Goal: Task Accomplishment & Management: Use online tool/utility

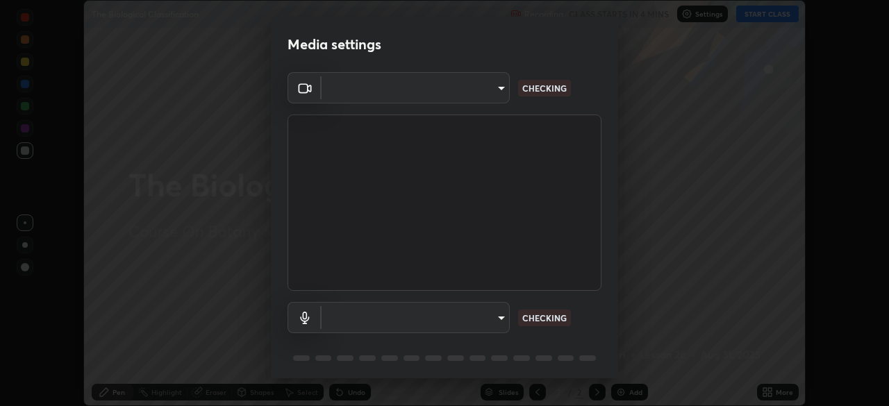
scroll to position [49, 0]
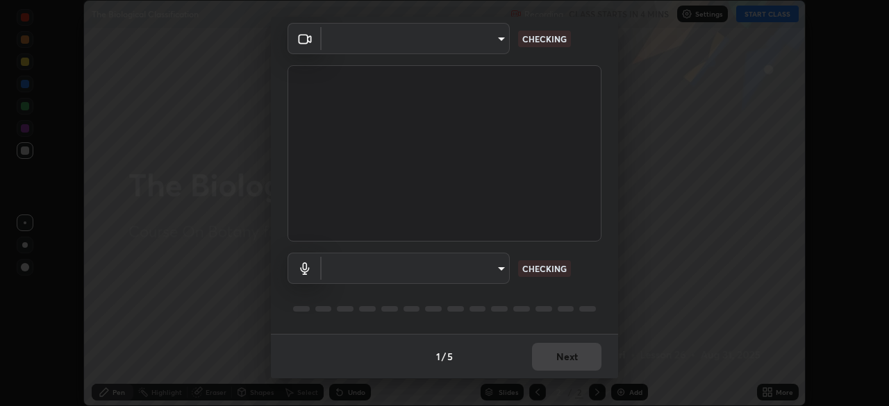
type input "f998bc4046c61b158ae604da705546672abda0c1808058386527230685057052"
click at [494, 268] on body "Erase all The Biological Classification Recording CLASS STARTS IN 4 MINS Settin…" at bounding box center [444, 203] width 889 height 406
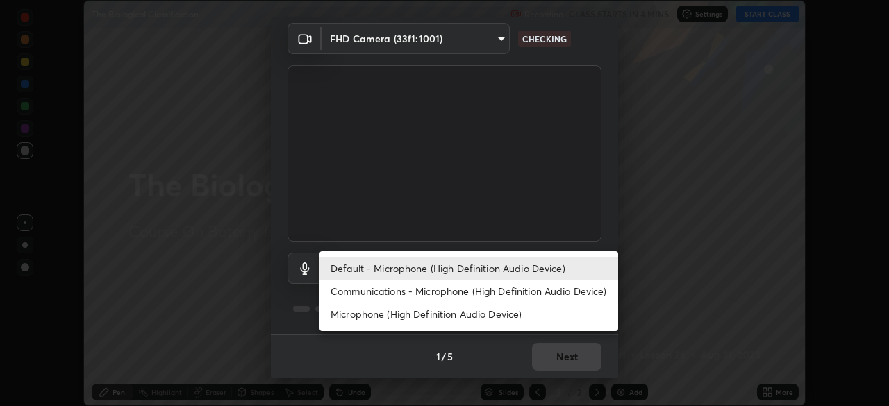
click at [432, 289] on li "Communications - Microphone (High Definition Audio Device)" at bounding box center [468, 291] width 298 height 23
type input "communications"
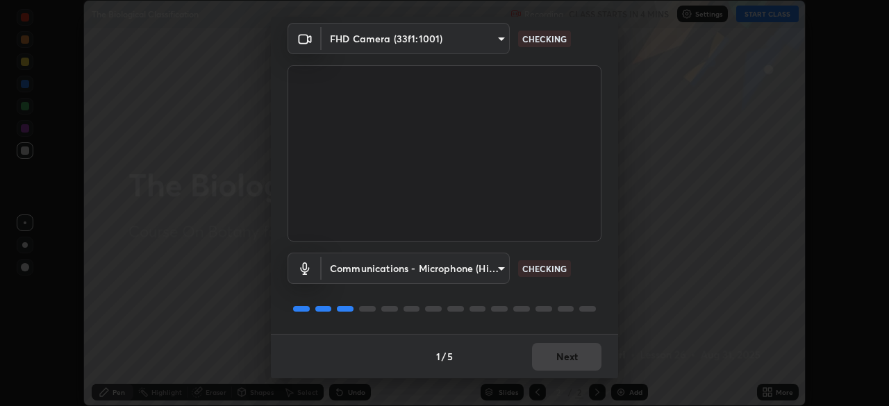
click at [561, 366] on div "1 / 5 Next" at bounding box center [444, 356] width 347 height 44
click at [582, 352] on div "1 / 5 Next" at bounding box center [444, 356] width 347 height 44
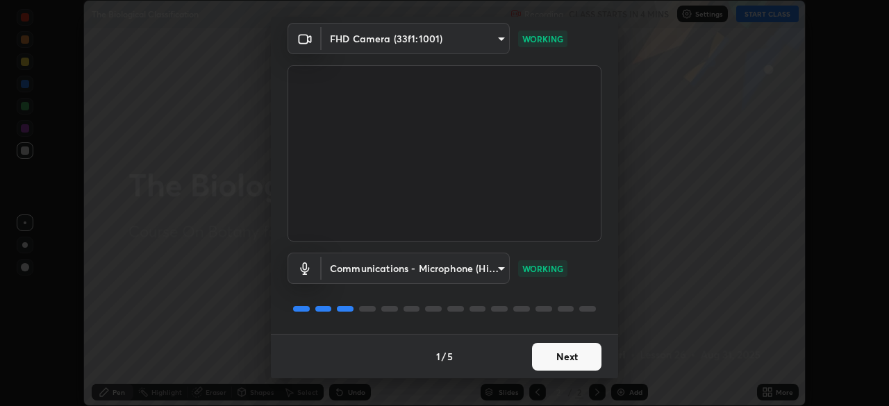
click at [578, 359] on button "Next" at bounding box center [566, 357] width 69 height 28
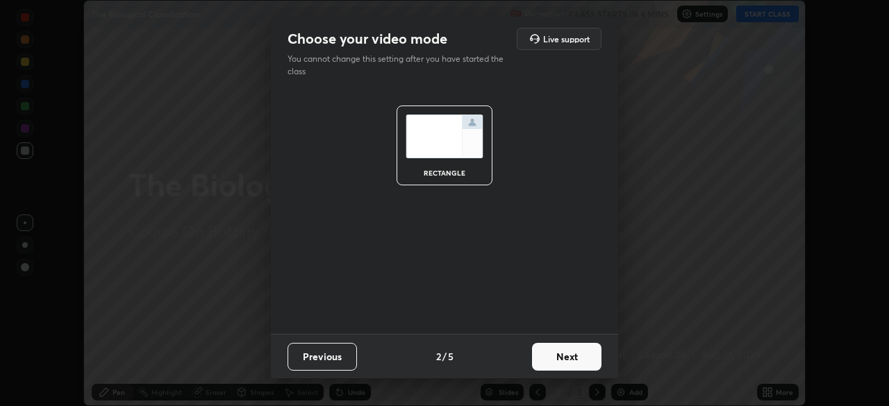
scroll to position [0, 0]
click at [584, 361] on button "Next" at bounding box center [566, 357] width 69 height 28
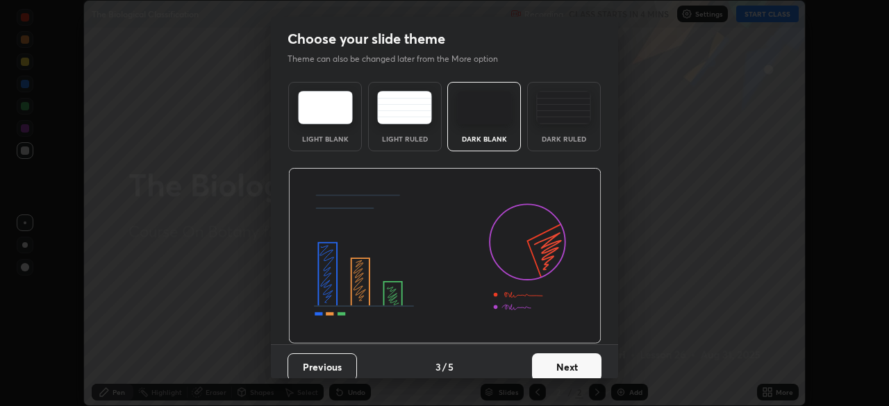
click at [587, 365] on button "Next" at bounding box center [566, 367] width 69 height 28
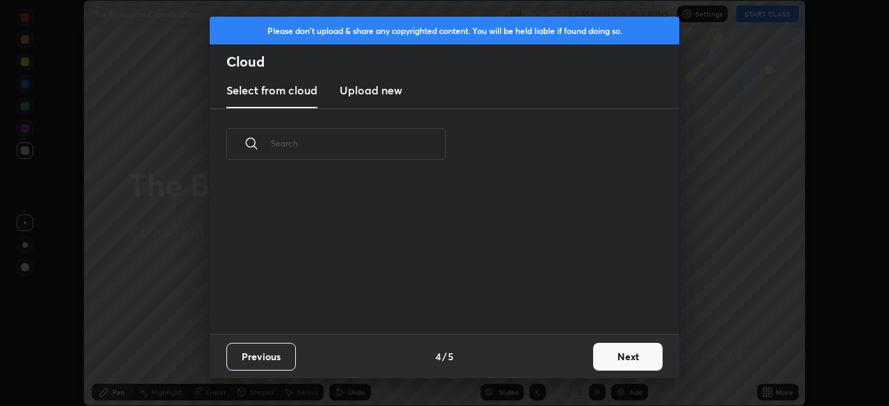
click at [609, 360] on button "Next" at bounding box center [627, 357] width 69 height 28
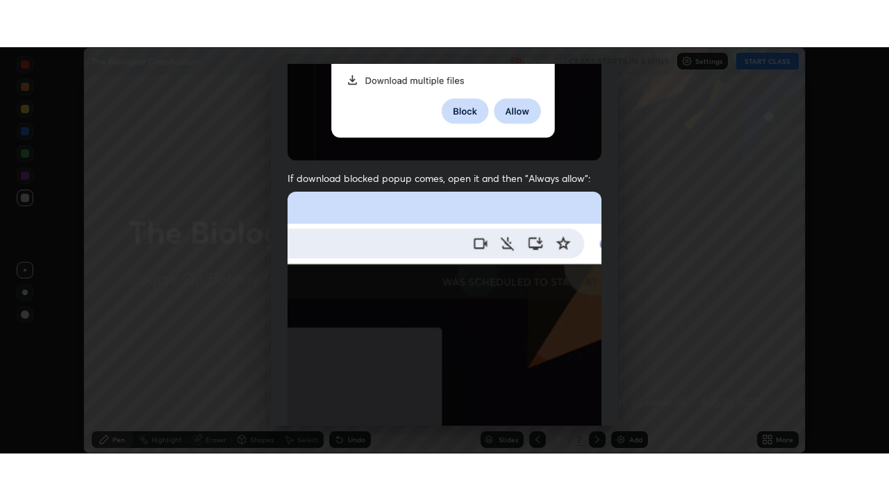
scroll to position [332, 0]
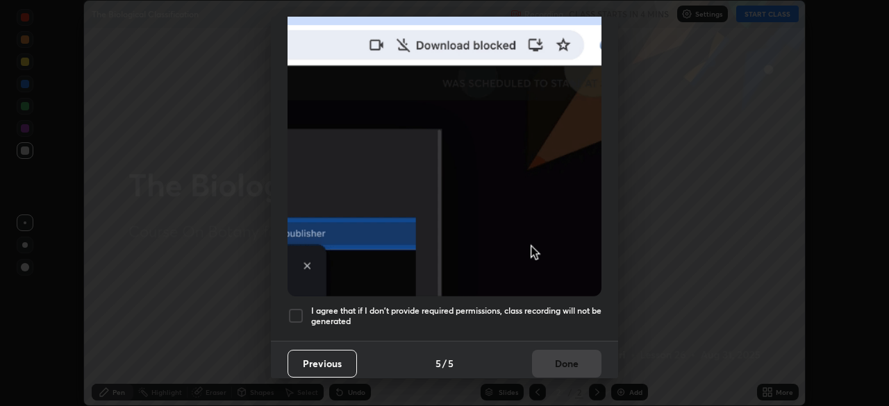
click at [303, 309] on div at bounding box center [295, 316] width 17 height 17
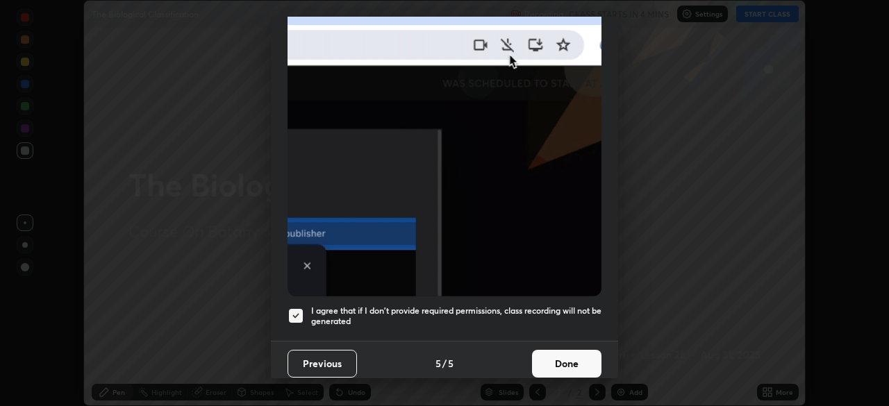
click at [550, 350] on button "Done" at bounding box center [566, 364] width 69 height 28
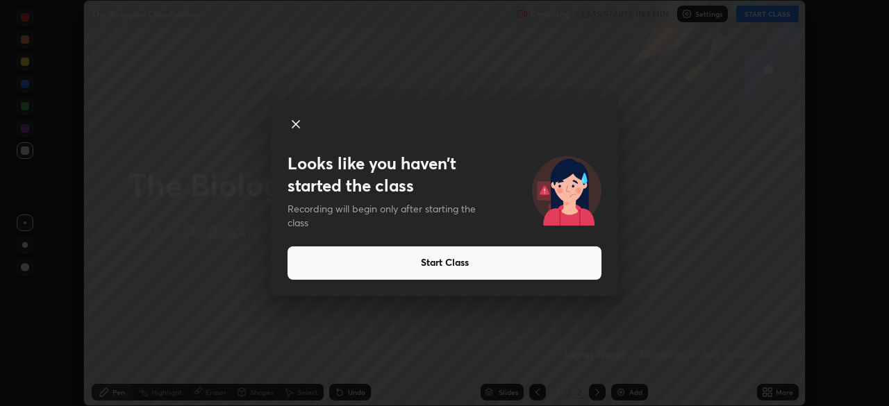
click at [540, 263] on button "Start Class" at bounding box center [444, 262] width 314 height 33
click at [569, 272] on button "Start Class" at bounding box center [444, 262] width 314 height 33
click at [570, 262] on button "Start Class" at bounding box center [444, 262] width 314 height 33
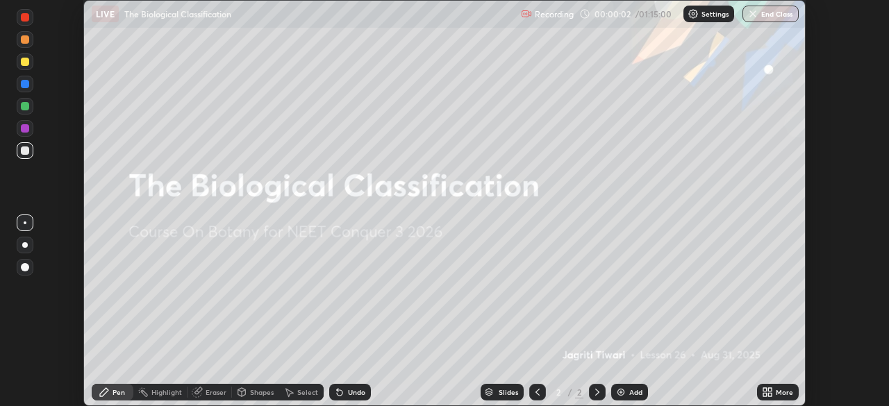
click at [775, 394] on div "More" at bounding box center [783, 392] width 17 height 7
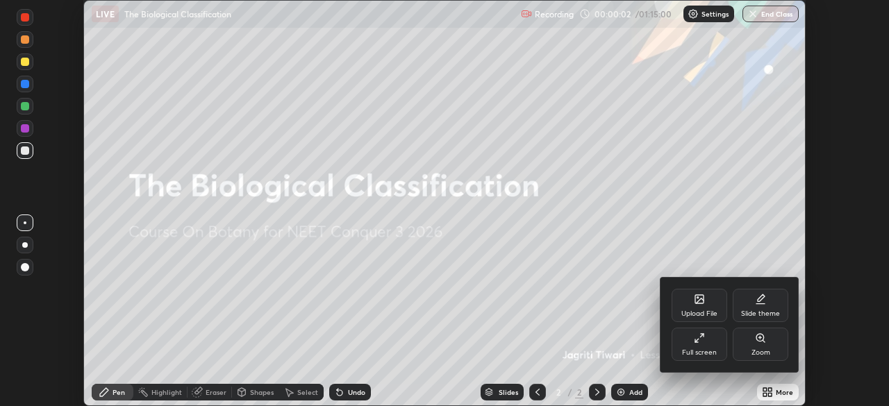
click at [706, 344] on div "Full screen" at bounding box center [699, 344] width 56 height 33
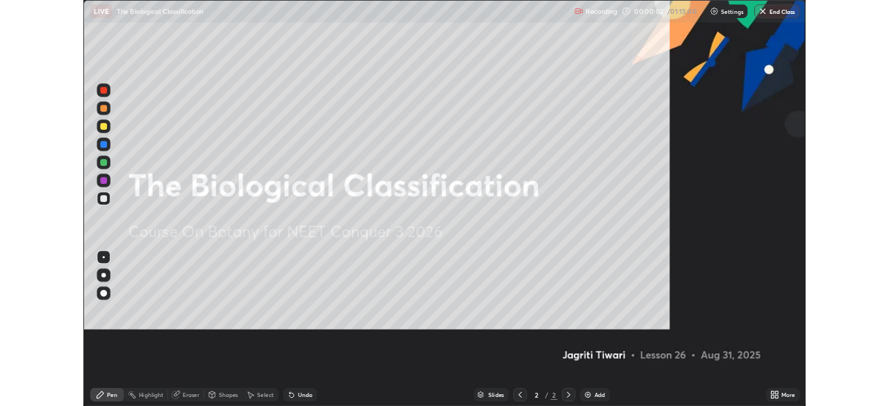
scroll to position [500, 889]
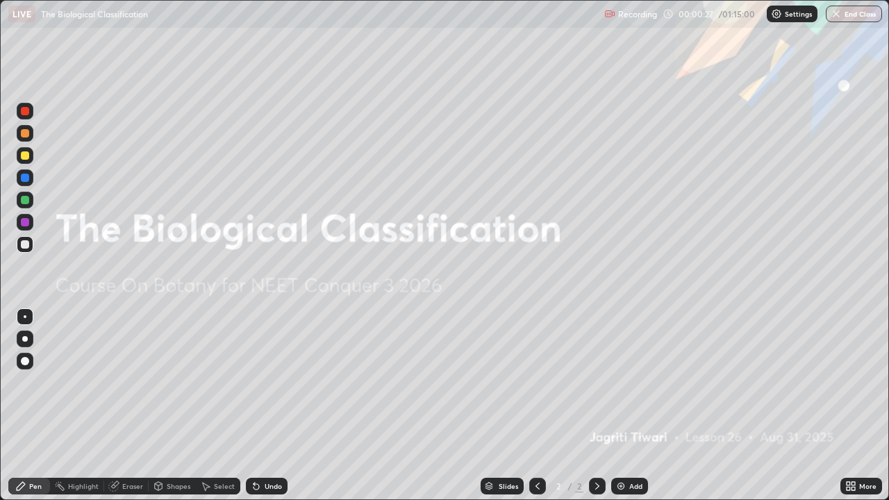
click at [621, 405] on img at bounding box center [620, 485] width 11 height 11
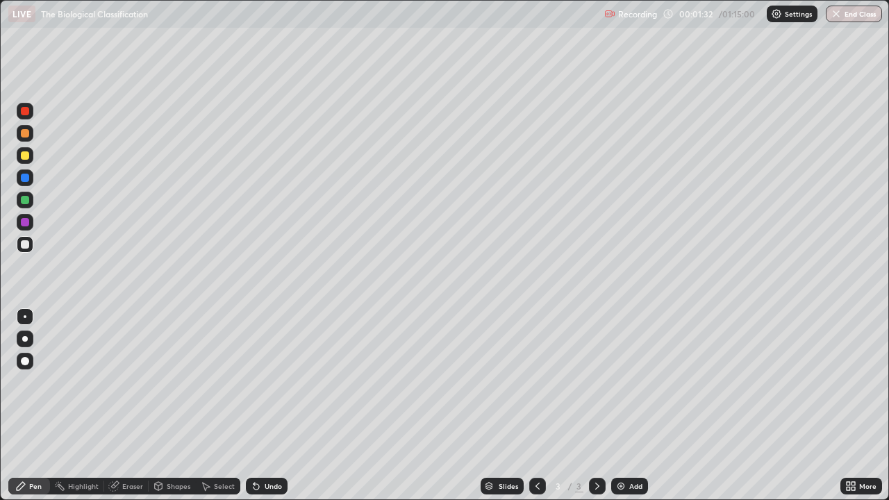
click at [269, 405] on div "Undo" at bounding box center [272, 485] width 17 height 7
click at [270, 405] on div "Undo" at bounding box center [267, 486] width 42 height 17
click at [269, 405] on div "Undo" at bounding box center [267, 486] width 42 height 17
click at [271, 405] on div "Undo" at bounding box center [272, 485] width 17 height 7
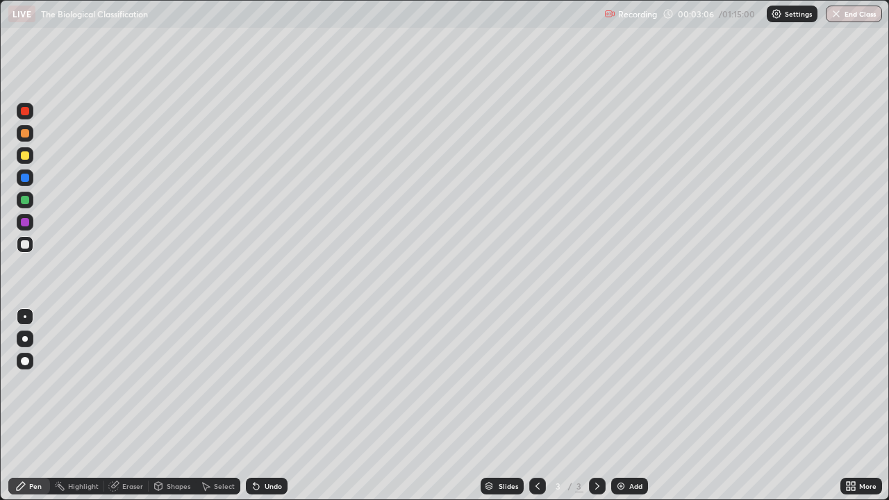
click at [273, 405] on div "Undo" at bounding box center [267, 486] width 42 height 17
click at [276, 405] on div "Undo" at bounding box center [267, 486] width 42 height 17
click at [31, 152] on div at bounding box center [25, 155] width 17 height 17
click at [264, 405] on div "Undo" at bounding box center [272, 485] width 17 height 7
click at [643, 405] on div "Add" at bounding box center [629, 486] width 37 height 17
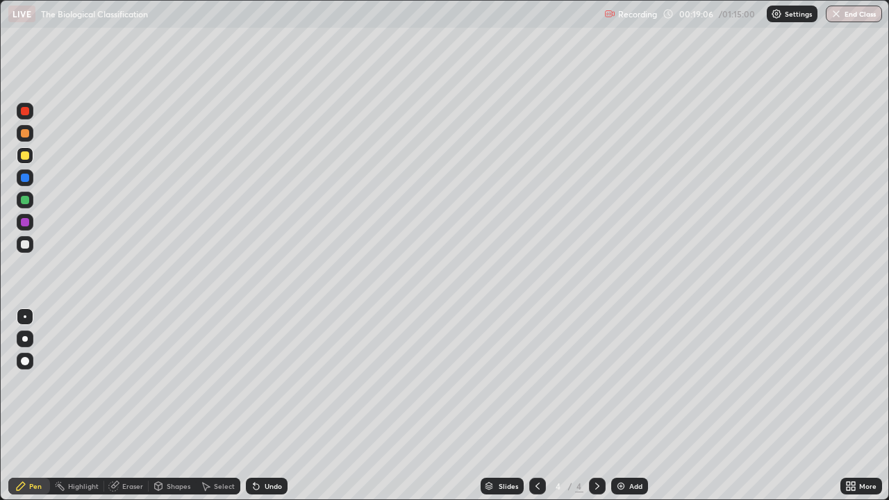
click at [260, 405] on div "Undo" at bounding box center [267, 486] width 42 height 17
click at [25, 245] on div at bounding box center [25, 244] width 8 height 8
click at [262, 405] on div "Undo" at bounding box center [267, 486] width 42 height 17
click at [258, 405] on div "Undo" at bounding box center [267, 486] width 42 height 17
click at [122, 405] on div "Eraser" at bounding box center [132, 485] width 21 height 7
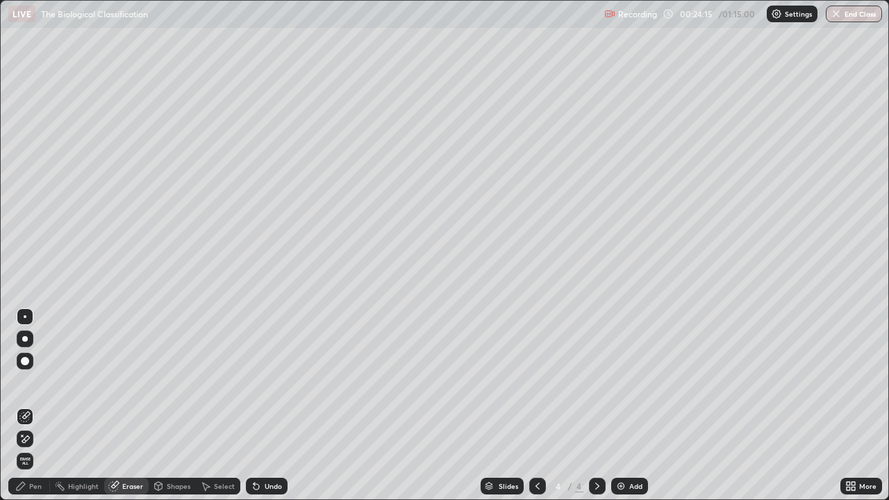
click at [40, 405] on div "Pen" at bounding box center [29, 486] width 42 height 17
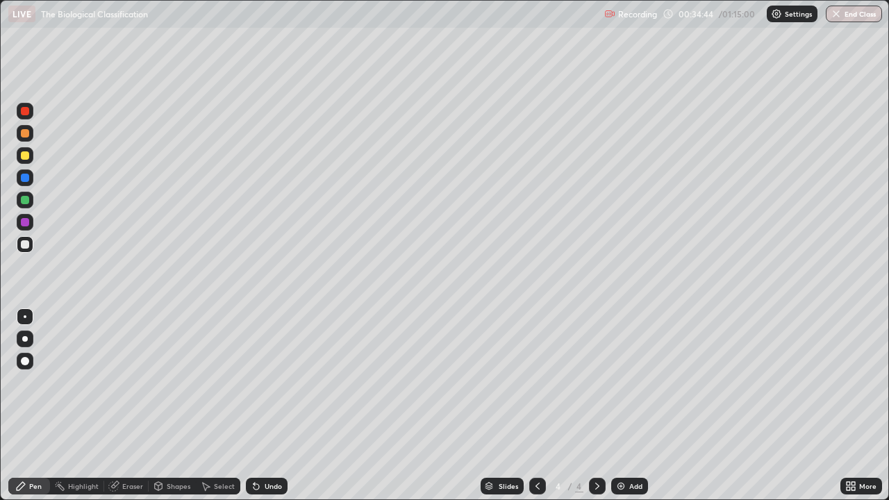
click at [629, 405] on div "Add" at bounding box center [635, 485] width 13 height 7
click at [23, 155] on div at bounding box center [25, 155] width 8 height 8
click at [25, 201] on div at bounding box center [25, 200] width 8 height 8
click at [26, 247] on div at bounding box center [25, 244] width 8 height 8
click at [24, 176] on div at bounding box center [25, 178] width 8 height 8
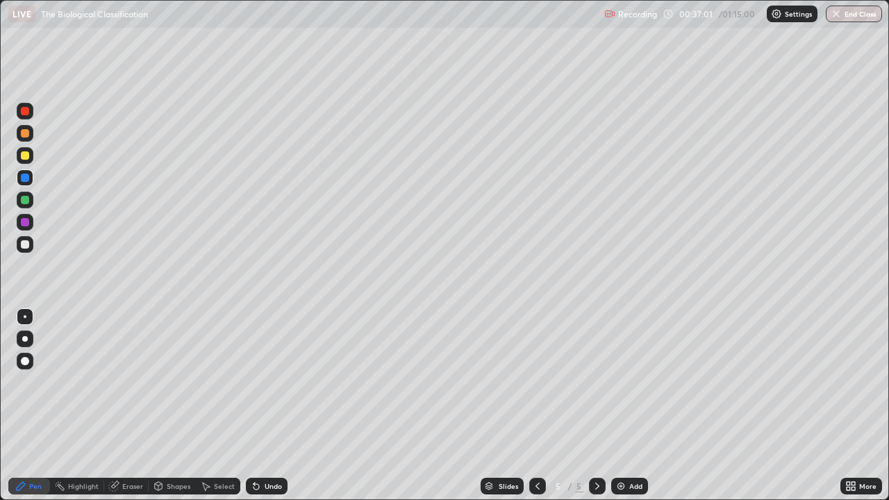
click at [260, 405] on div "Undo" at bounding box center [267, 486] width 42 height 17
click at [269, 405] on div "Undo" at bounding box center [267, 486] width 42 height 17
click at [271, 405] on div "Undo" at bounding box center [267, 486] width 42 height 17
click at [273, 405] on div "Undo" at bounding box center [267, 486] width 42 height 17
click at [271, 405] on div "Undo" at bounding box center [272, 485] width 17 height 7
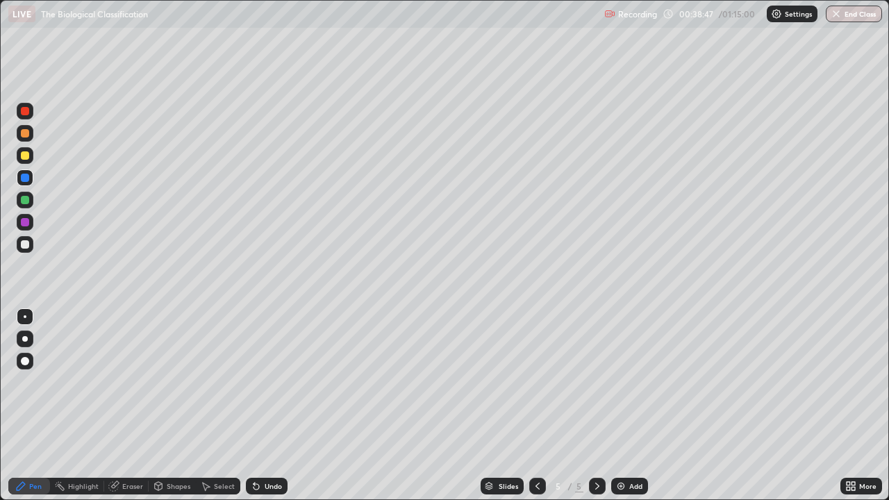
click at [637, 405] on div "Add" at bounding box center [635, 485] width 13 height 7
click at [27, 156] on div at bounding box center [25, 155] width 8 height 8
click at [28, 199] on div at bounding box center [25, 200] width 8 height 8
click at [260, 405] on div "Undo" at bounding box center [267, 486] width 42 height 17
click at [264, 405] on div "Undo" at bounding box center [272, 485] width 17 height 7
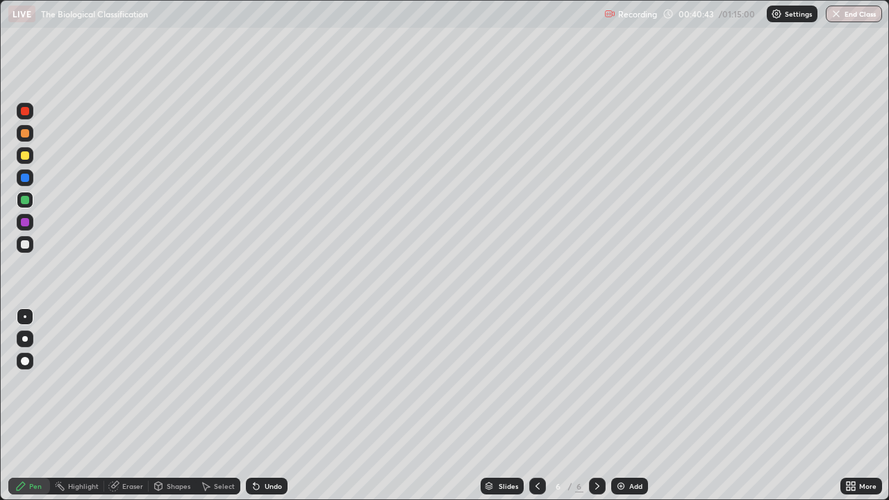
click at [25, 241] on div at bounding box center [25, 244] width 8 height 8
click at [269, 405] on div "Undo" at bounding box center [272, 485] width 17 height 7
click at [629, 405] on div "Add" at bounding box center [635, 485] width 13 height 7
click at [26, 160] on div at bounding box center [25, 155] width 17 height 17
click at [28, 176] on div at bounding box center [25, 178] width 8 height 8
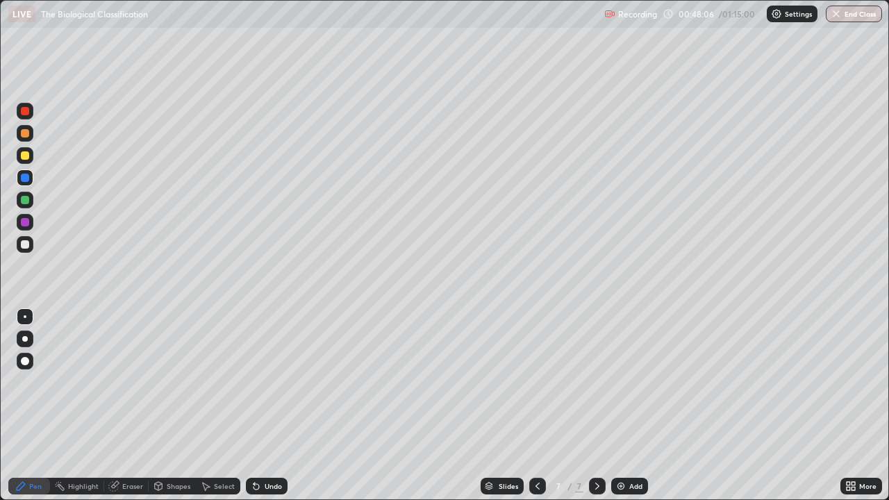
click at [26, 244] on div at bounding box center [25, 244] width 8 height 8
click at [22, 242] on div at bounding box center [25, 244] width 8 height 8
click at [24, 156] on div at bounding box center [25, 155] width 8 height 8
click at [621, 405] on img at bounding box center [620, 485] width 11 height 11
click at [26, 131] on div at bounding box center [25, 133] width 8 height 8
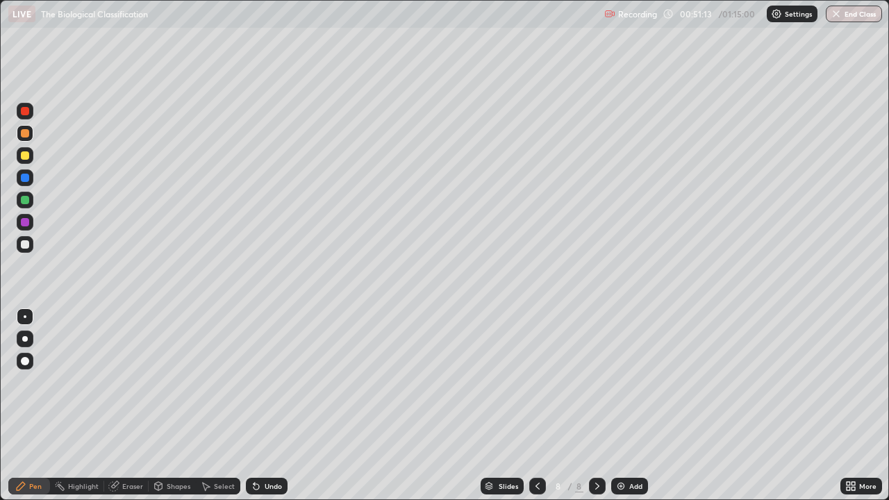
click at [26, 199] on div at bounding box center [25, 200] width 8 height 8
click at [27, 246] on div at bounding box center [25, 244] width 8 height 8
click at [270, 405] on div "Undo" at bounding box center [272, 485] width 17 height 7
click at [634, 405] on div "Add" at bounding box center [629, 486] width 37 height 17
click at [28, 151] on div at bounding box center [25, 155] width 17 height 17
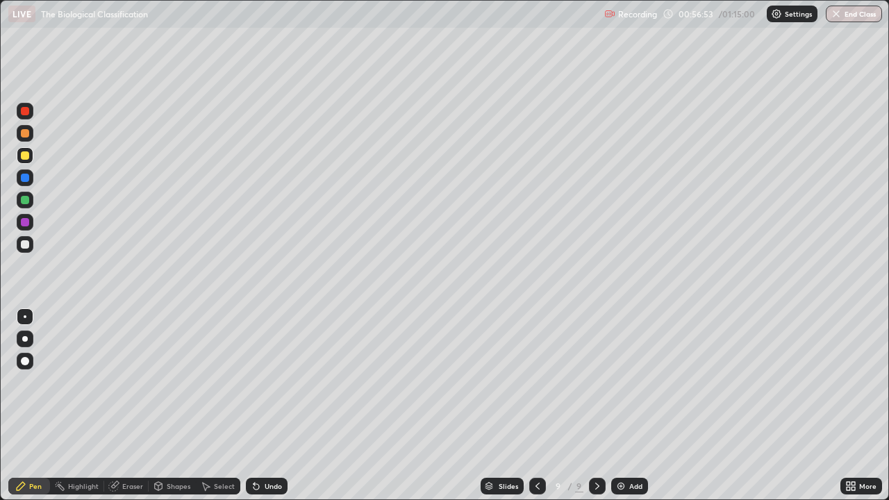
click at [24, 240] on div at bounding box center [25, 244] width 8 height 8
click at [118, 405] on icon at bounding box center [113, 485] width 11 height 11
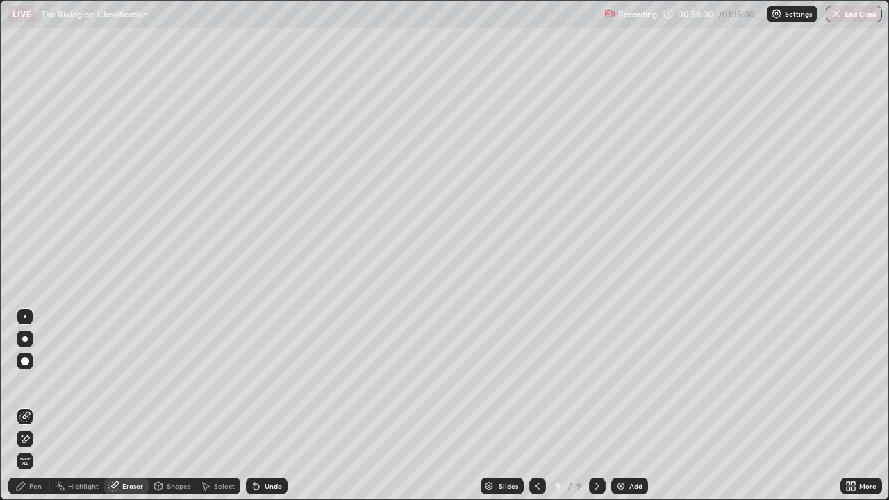
click at [38, 405] on div "Pen" at bounding box center [35, 485] width 12 height 7
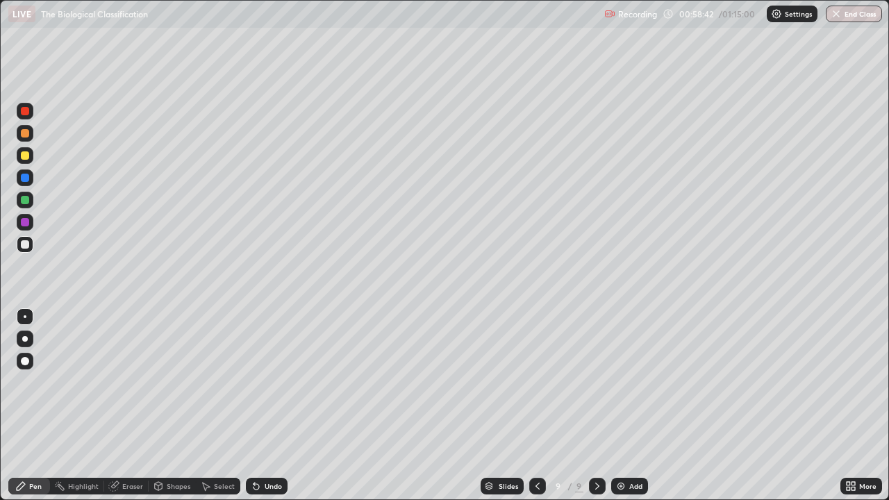
click at [25, 200] on div at bounding box center [25, 200] width 8 height 8
click at [28, 242] on div at bounding box center [25, 244] width 8 height 8
click at [629, 405] on div "Add" at bounding box center [635, 485] width 13 height 7
click at [22, 200] on div at bounding box center [25, 200] width 8 height 8
click at [27, 154] on div at bounding box center [25, 155] width 8 height 8
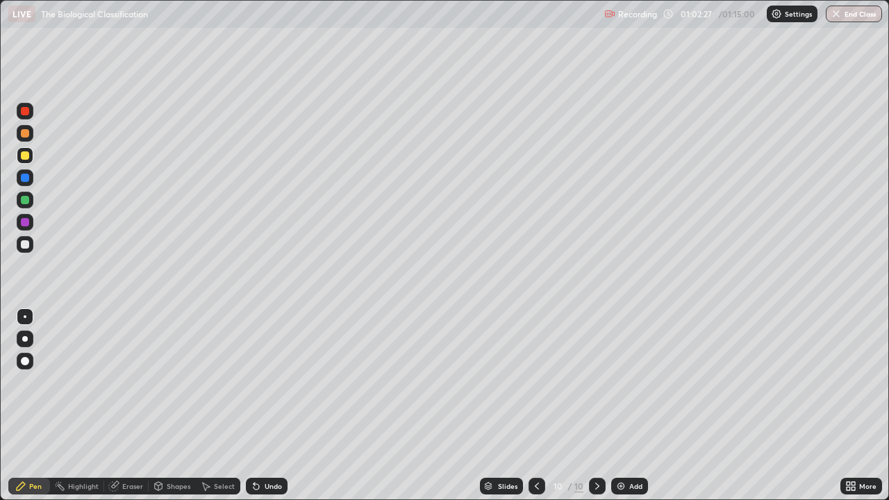
click at [28, 252] on div at bounding box center [25, 244] width 17 height 17
click at [26, 216] on div at bounding box center [25, 222] width 17 height 17
click at [628, 405] on div "Add" at bounding box center [629, 486] width 37 height 17
click at [28, 154] on div at bounding box center [25, 155] width 8 height 8
click at [621, 405] on img at bounding box center [620, 485] width 11 height 11
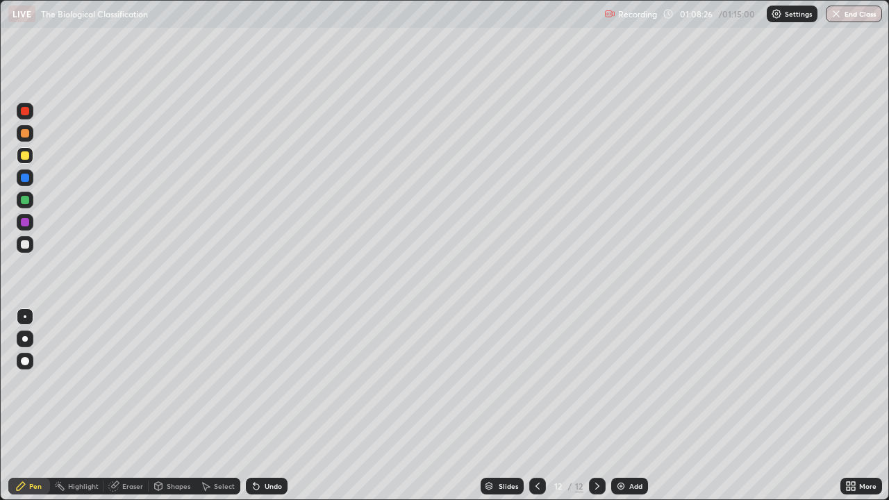
click at [26, 201] on div at bounding box center [25, 200] width 8 height 8
click at [27, 246] on div at bounding box center [25, 244] width 8 height 8
click at [264, 405] on div "Undo" at bounding box center [272, 485] width 17 height 7
click at [22, 201] on div at bounding box center [25, 200] width 8 height 8
click at [23, 244] on div at bounding box center [25, 244] width 8 height 8
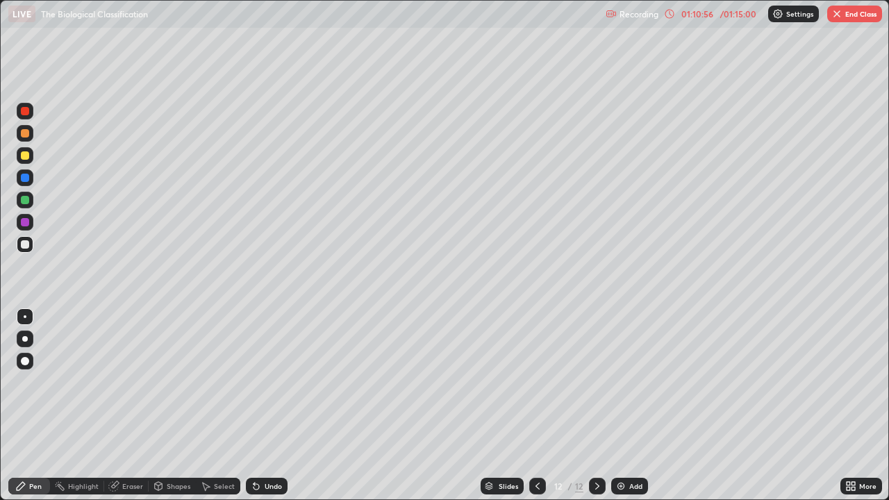
click at [24, 155] on div at bounding box center [25, 155] width 8 height 8
click at [630, 405] on div "Add" at bounding box center [629, 486] width 37 height 17
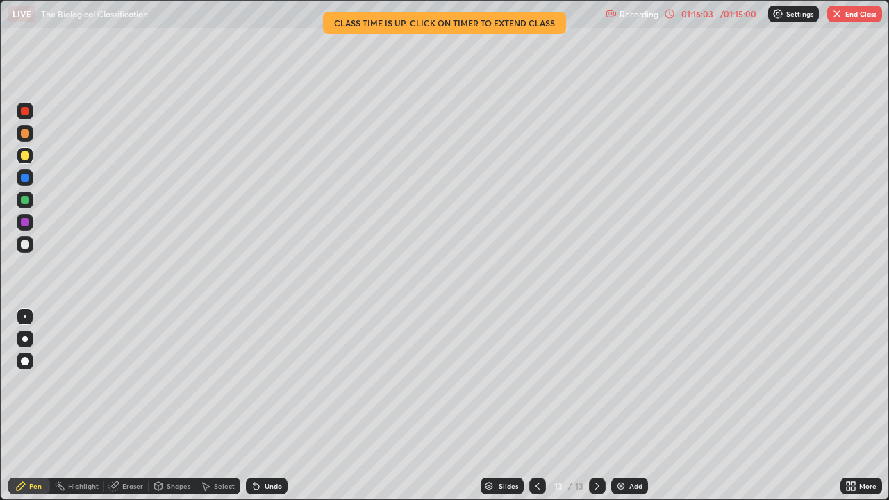
click at [854, 405] on icon at bounding box center [850, 485] width 11 height 11
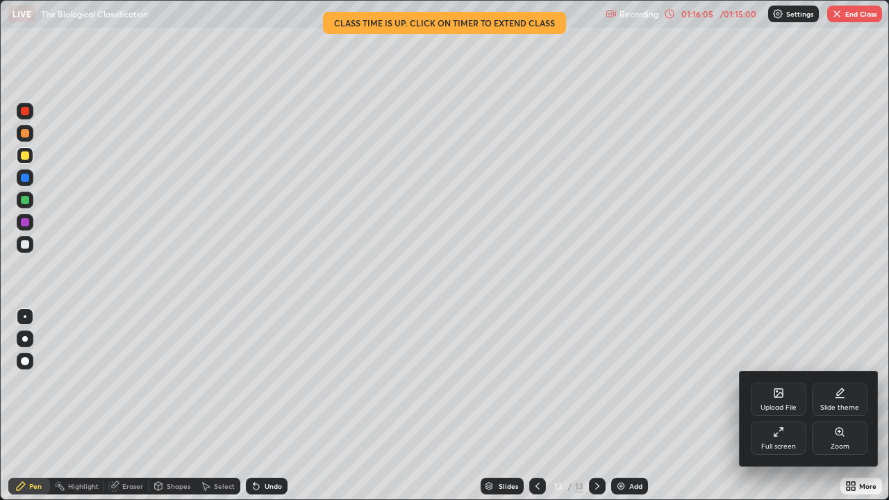
click at [780, 405] on icon at bounding box center [778, 431] width 11 height 11
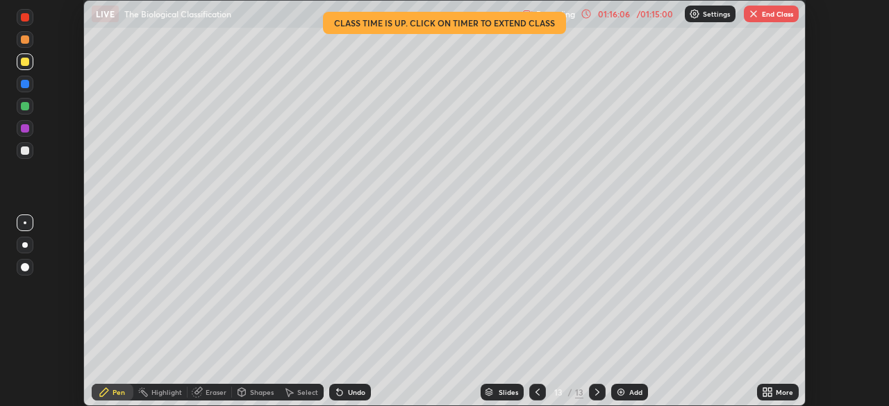
scroll to position [69009, 68526]
click at [764, 13] on button "End Class" at bounding box center [770, 14] width 55 height 17
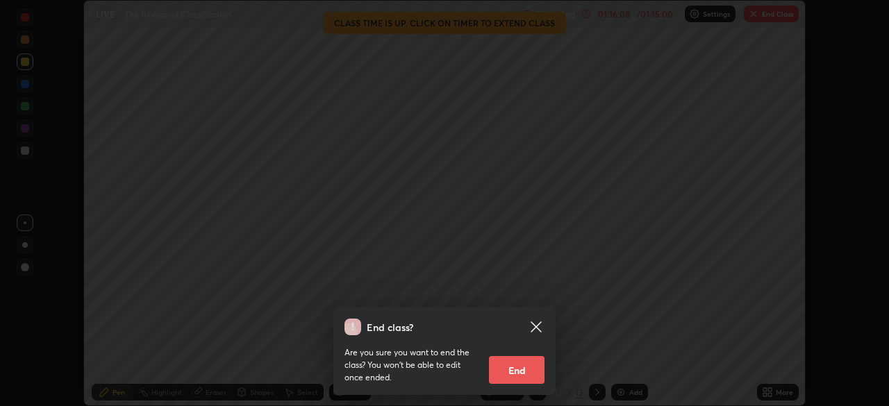
click at [505, 383] on button "End" at bounding box center [517, 370] width 56 height 28
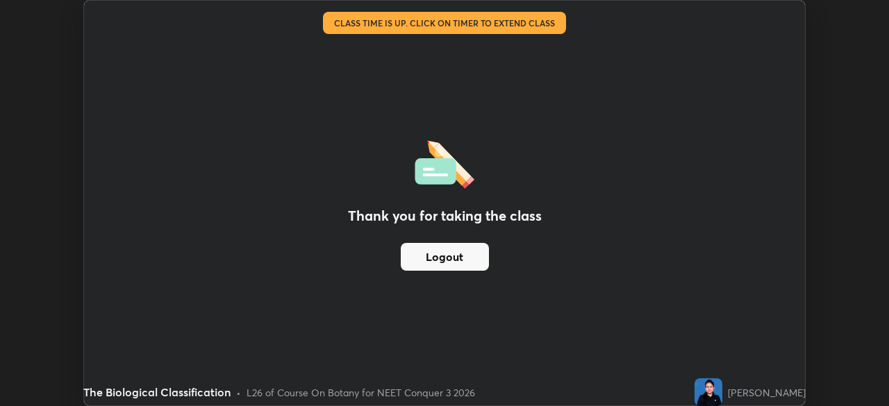
click at [471, 258] on button "Logout" at bounding box center [445, 257] width 88 height 28
